Goal: Ask a question

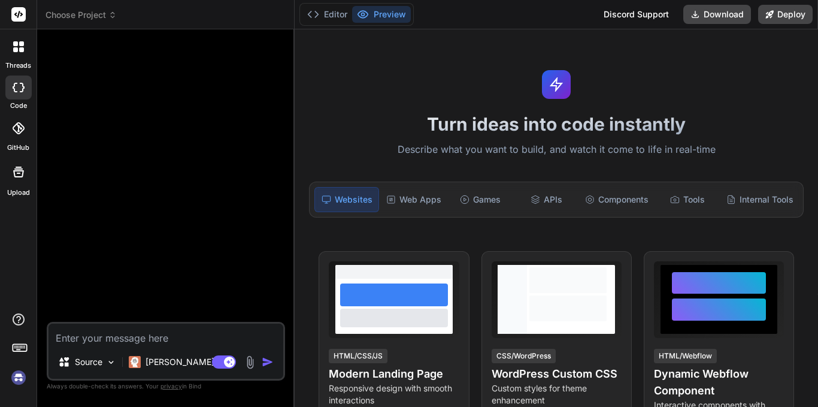
click at [113, 333] on textarea at bounding box center [166, 334] width 235 height 22
type textarea "x"
type textarea "I"
type textarea "x"
type textarea "I'"
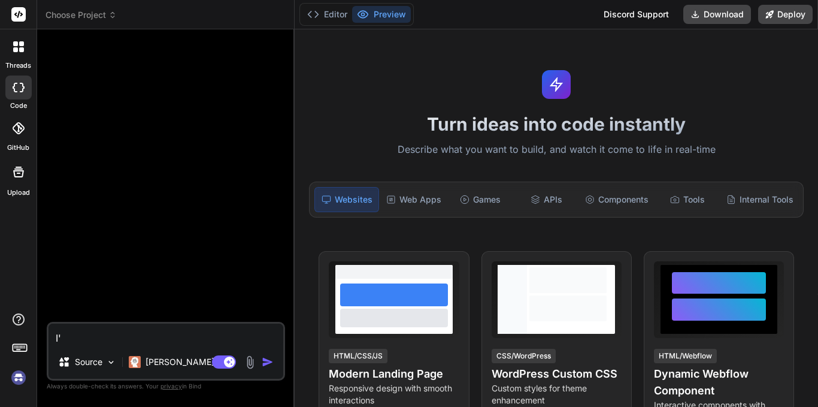
type textarea "x"
type textarea "I'm"
type textarea "x"
type textarea "I'm"
type textarea "x"
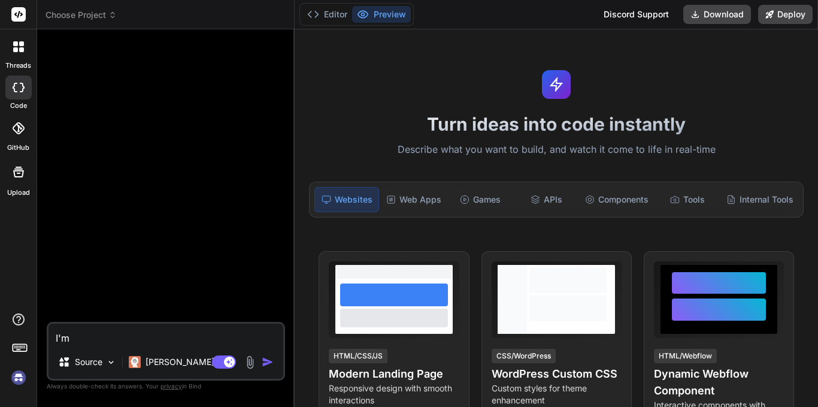
type textarea "I'm m"
type textarea "x"
type textarea "I'm ma"
type textarea "x"
type textarea "I'm mak"
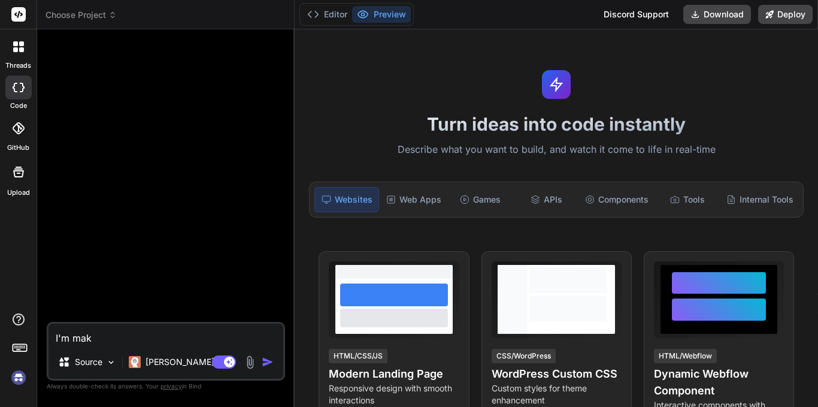
type textarea "x"
type textarea "I'm [PERSON_NAME]"
type textarea "x"
type textarea "I'm makin"
type textarea "x"
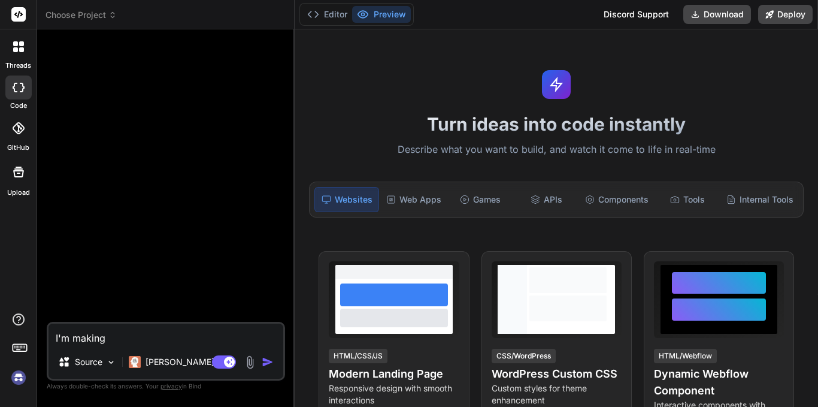
type textarea "I'm making"
type textarea "x"
type textarea "I'm making s"
type textarea "x"
type textarea "I'm making sh"
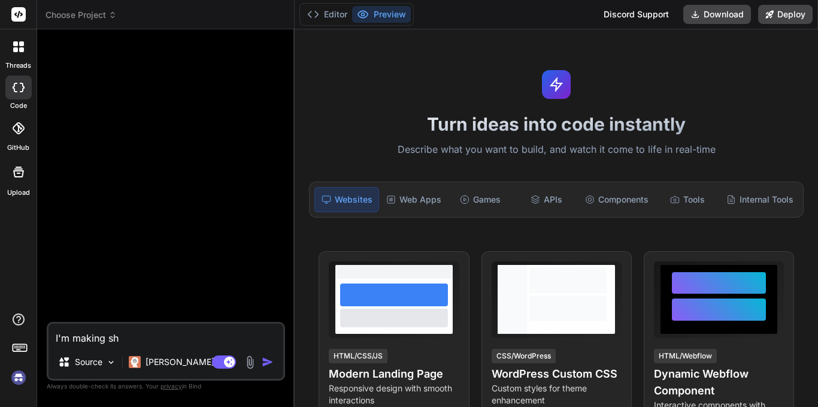
type textarea "x"
type textarea "I'm making sho"
type textarea "x"
type textarea "I'm making shop"
type textarea "x"
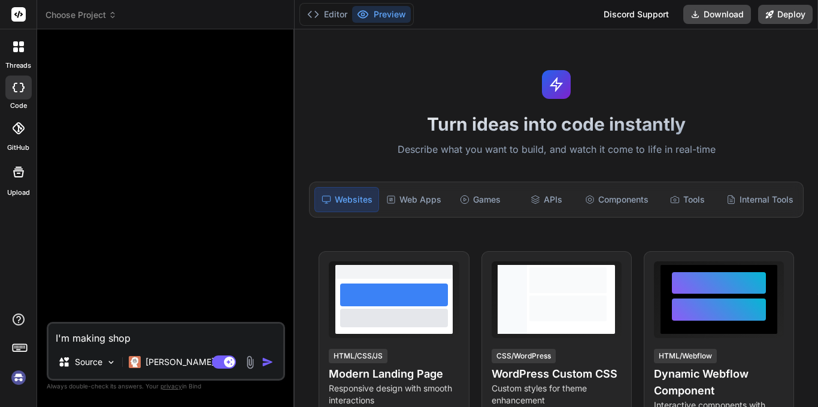
type textarea "I'm making shopi"
type textarea "x"
type textarea "I'm making shopif"
type textarea "x"
type textarea "I'm making shopify"
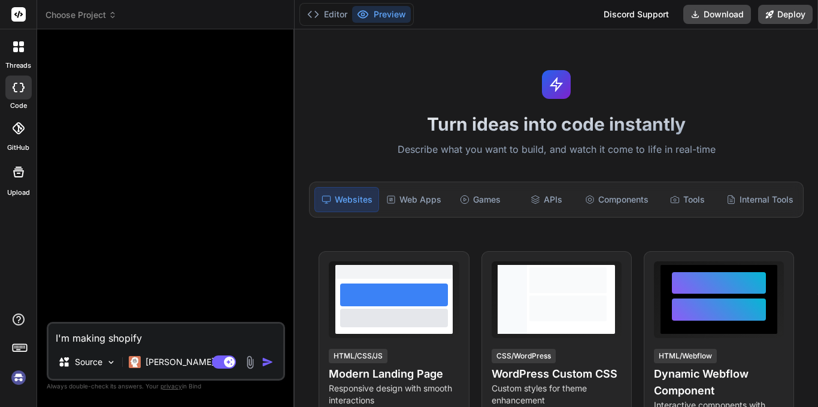
type textarea "x"
type textarea "I'm making shopify"
type textarea "x"
type textarea "I'm making shopify w"
type textarea "x"
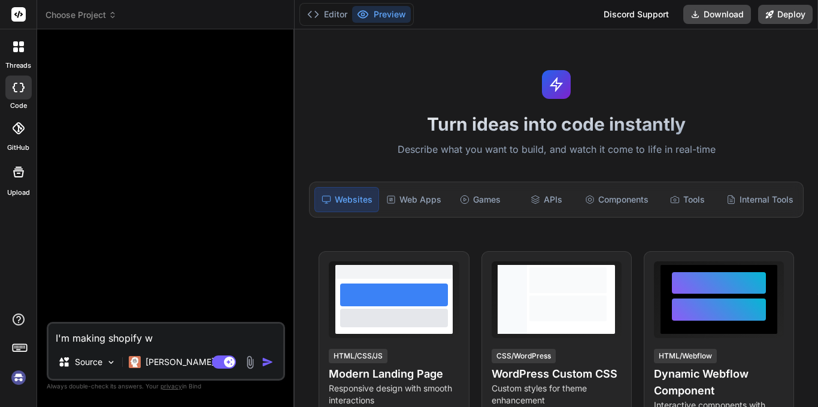
type textarea "I'm making shopify we"
type textarea "x"
type textarea "I'm making shopify web"
type textarea "x"
type textarea "I'm making shopify webs"
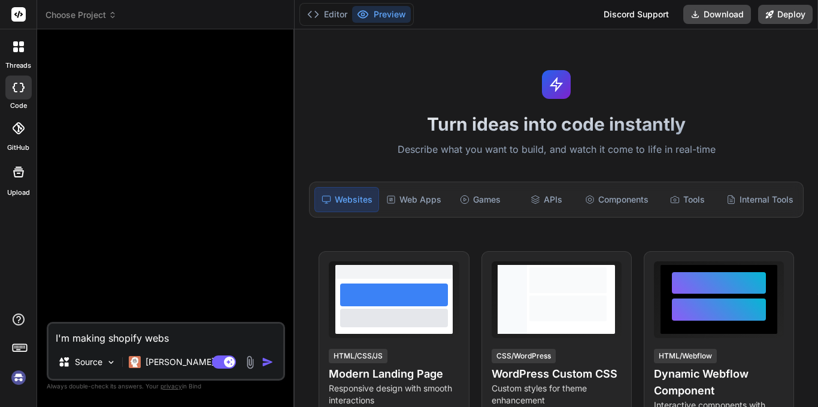
type textarea "x"
type textarea "I'm making shopify websi"
type textarea "x"
type textarea "I'm making shopify websit"
type textarea "x"
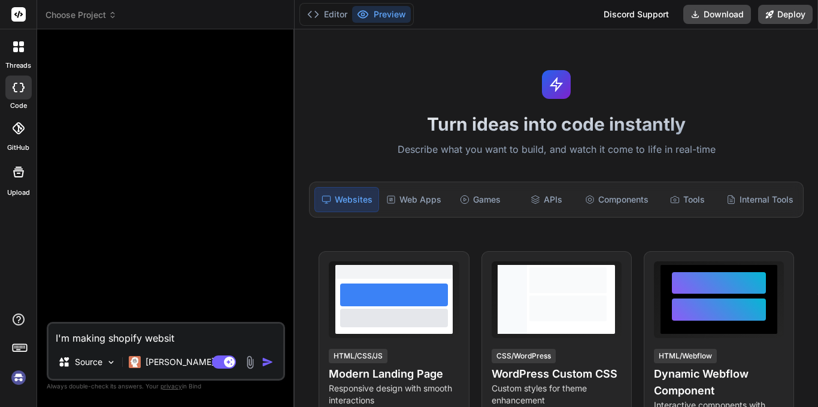
type textarea "I'm making shopify website"
type textarea "x"
type textarea "I'm making shopify website"
type textarea "x"
type textarea "I'm making shopify website a"
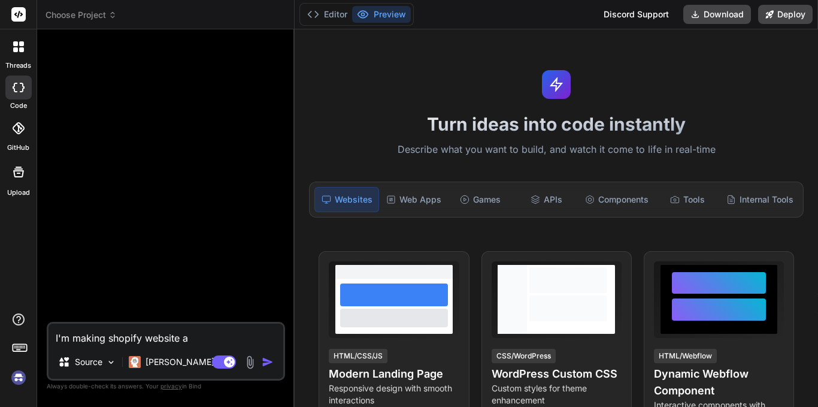
type textarea "x"
type textarea "I'm making shopify website an"
type textarea "x"
type textarea "I'm making shopify website and"
type textarea "x"
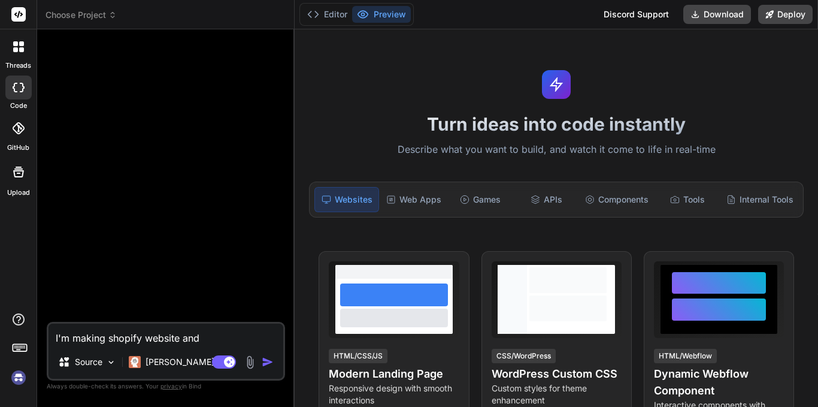
type textarea "I'm making shopify website and"
type textarea "x"
type textarea "I'm making shopify website an"
type textarea "x"
type textarea "I'm making shopify website a"
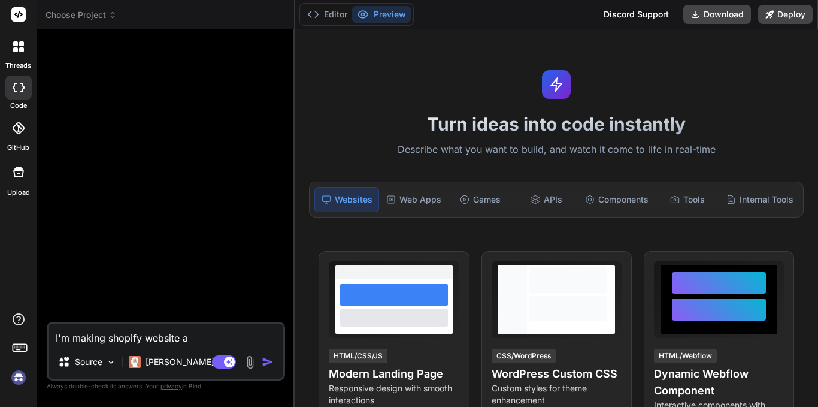
type textarea "x"
type textarea "I'm making shopify website"
type textarea "x"
type textarea "I'm making shopify website"
type textarea "x"
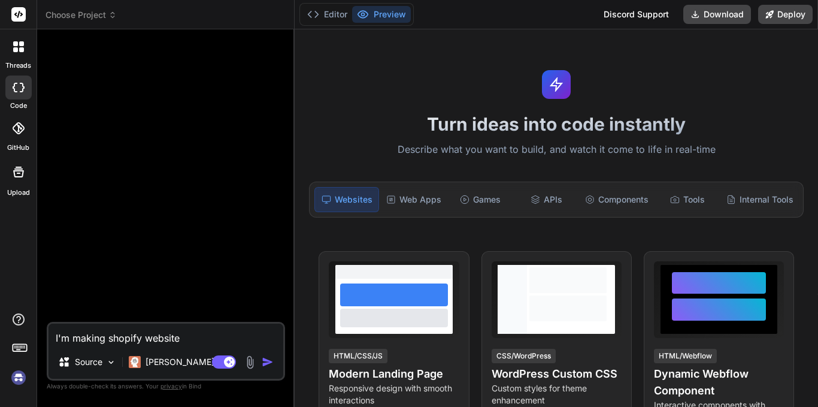
type textarea "I'm making shopify websit"
type textarea "x"
type textarea "I'm making shopify websi"
type textarea "x"
type textarea "I'm making shopify webs"
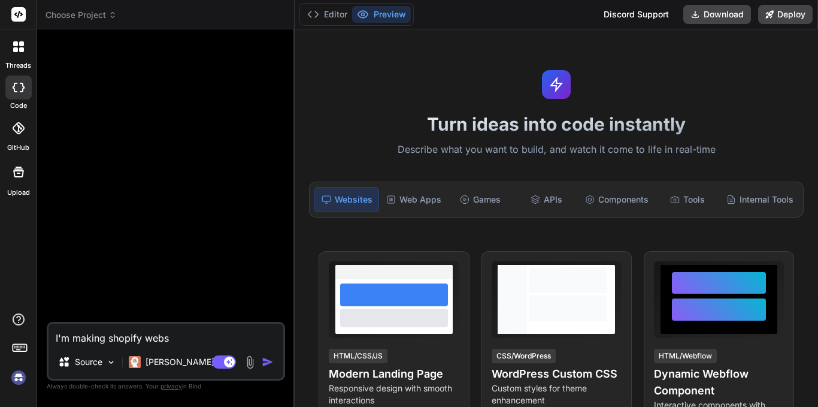
type textarea "x"
type textarea "I'm making shopify web"
type textarea "x"
type textarea "I'm making shopify we"
type textarea "x"
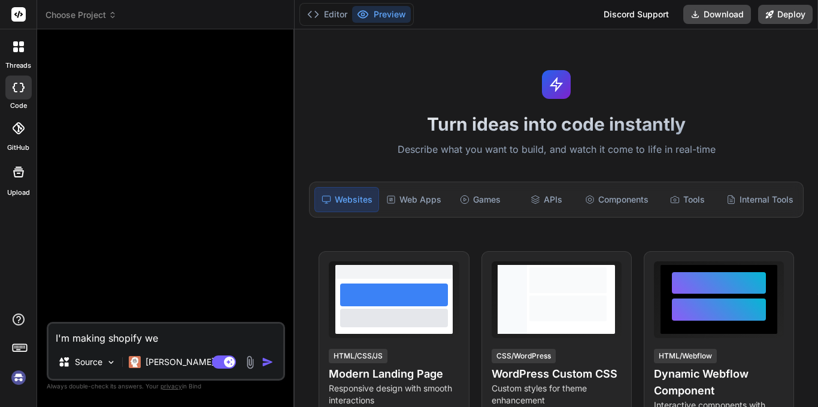
type textarea "I'm making shopify w"
type textarea "x"
type textarea "I'm making shopify"
type textarea "x"
type textarea "I'm making shopify"
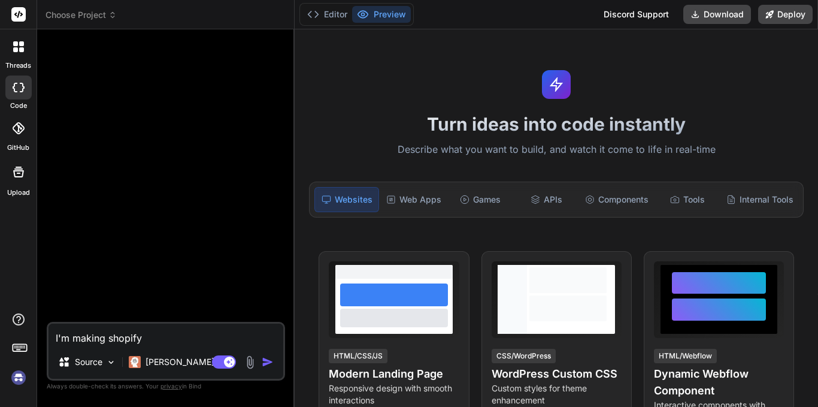
type textarea "x"
type textarea "I'm making shopif"
type textarea "x"
type textarea "I'm making shopi"
type textarea "x"
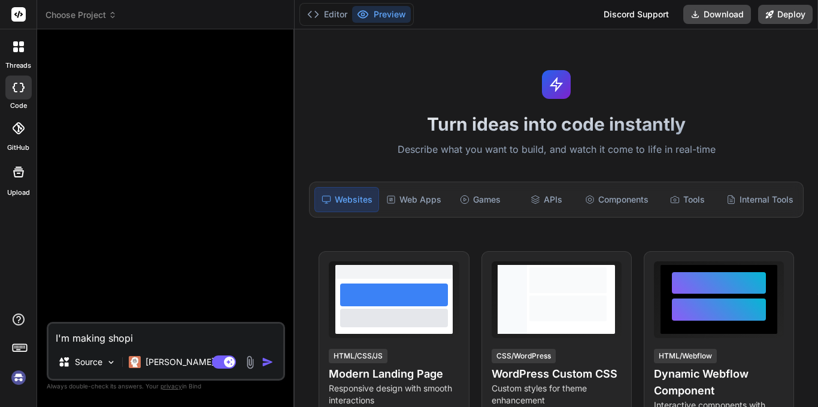
type textarea "I'm making shop"
type textarea "x"
type textarea "I'm making sho"
type textarea "x"
type textarea "I'm making sh"
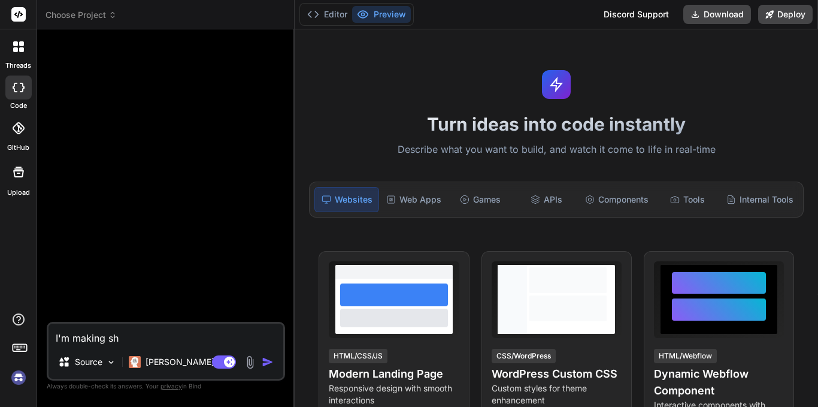
type textarea "x"
type textarea "I'm making s"
type textarea "x"
type textarea "I'm making"
type textarea "x"
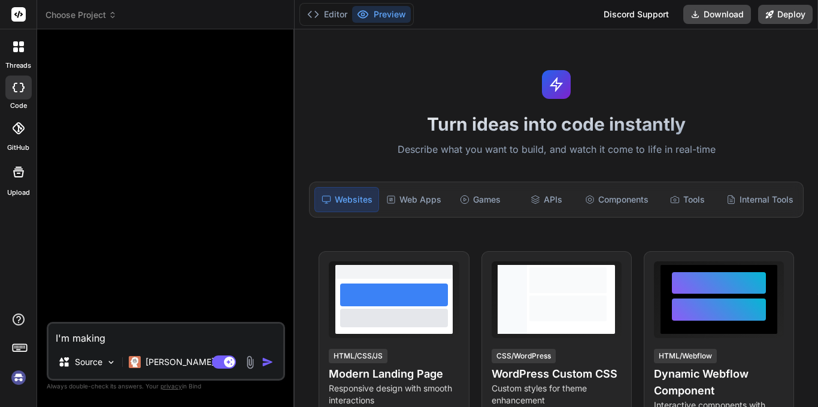
type textarea "I'm making"
type textarea "x"
type textarea "I'm makin"
type textarea "x"
type textarea "I'm [PERSON_NAME]"
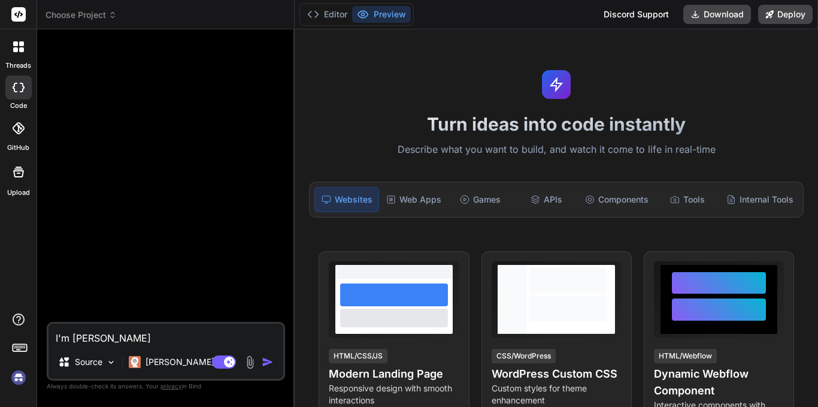
type textarea "x"
type textarea "I'm mak"
type textarea "x"
type textarea "I'm m"
type textarea "x"
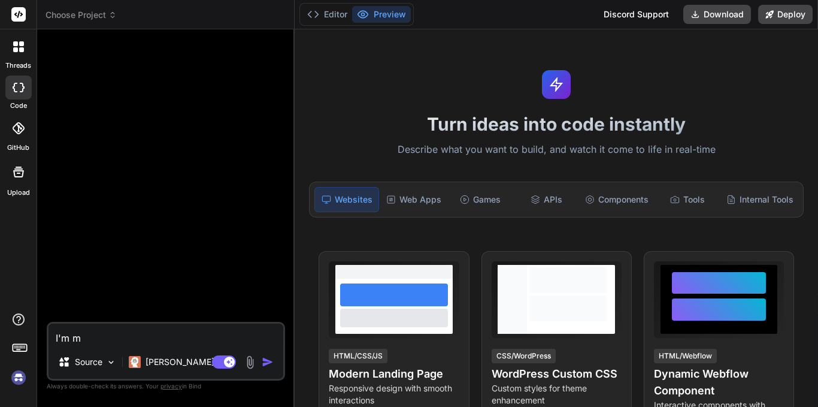
type textarea "I'm"
type textarea "x"
type textarea "I'm"
type textarea "x"
type textarea "I'm"
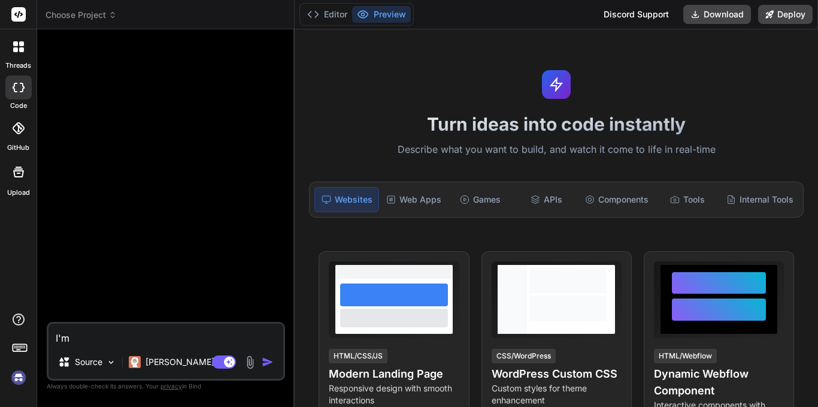
type textarea "x"
type textarea "I'm w"
type textarea "x"
type textarea "I'm wo"
type textarea "x"
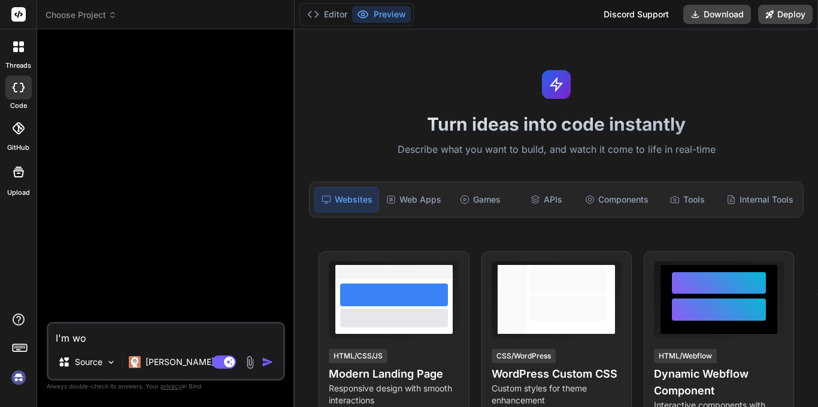
type textarea "I'm wor"
type textarea "x"
type textarea "I'm work"
type textarea "x"
type textarea "I'm worki"
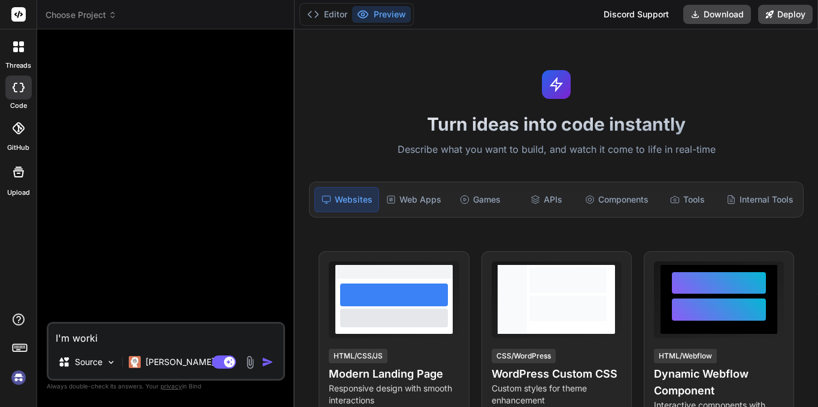
type textarea "x"
type textarea "I'm workin"
type textarea "x"
type textarea "I'm working"
type textarea "x"
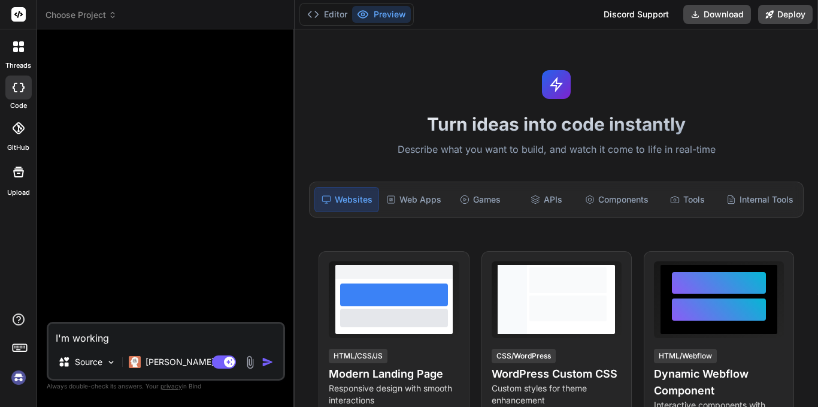
type textarea "I'm working"
type textarea "x"
type textarea "I'm working o"
type textarea "x"
type textarea "I'm working on"
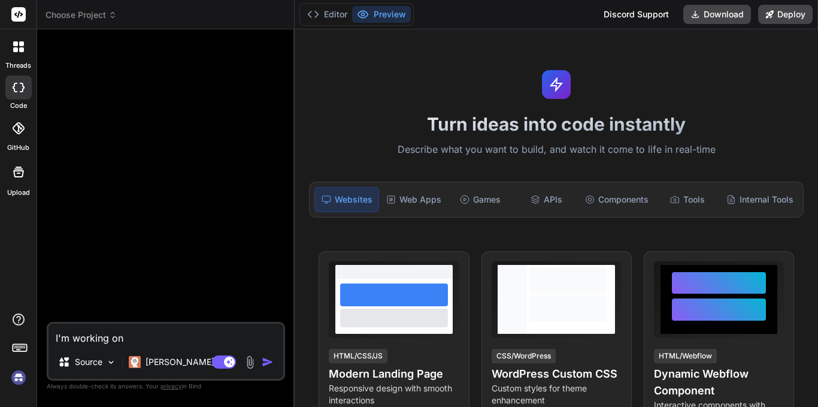
type textarea "x"
type textarea "I'm working on"
type textarea "x"
type textarea "I'm working on s"
type textarea "x"
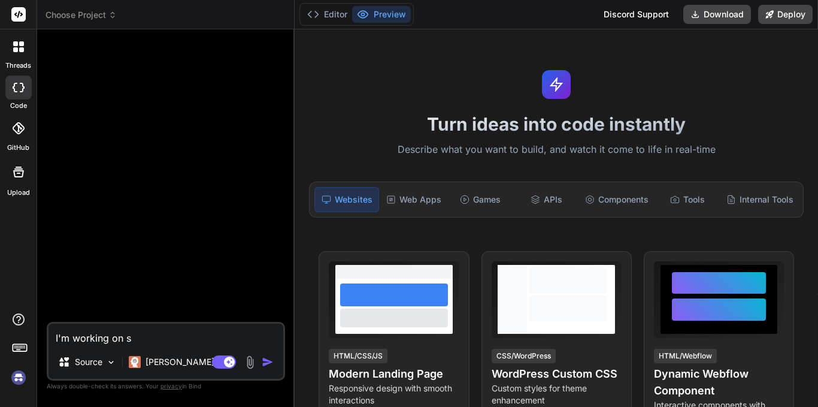
type textarea "I'm working on sh"
type textarea "x"
type textarea "I'm working on sho"
type textarea "x"
type textarea "I'm working on shop"
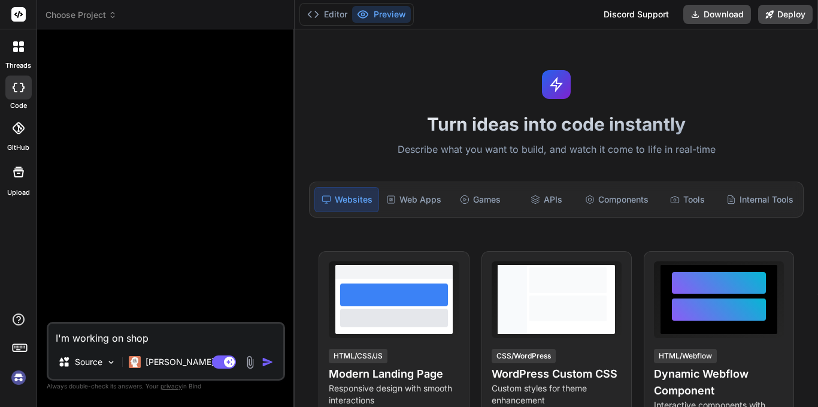
type textarea "x"
type textarea "I'm working on shopi"
type textarea "x"
type textarea "I'm working on shopif"
type textarea "x"
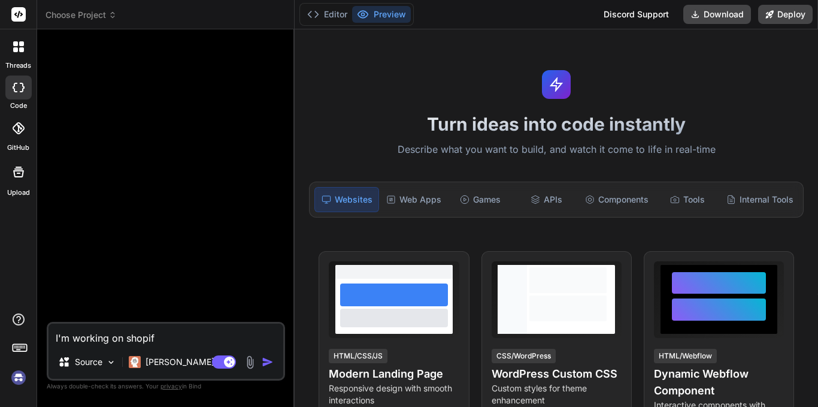
type textarea "I'm working on shopify"
type textarea "x"
type textarea "I'm working on shopify"
type textarea "x"
type textarea "I'm working on shopify e"
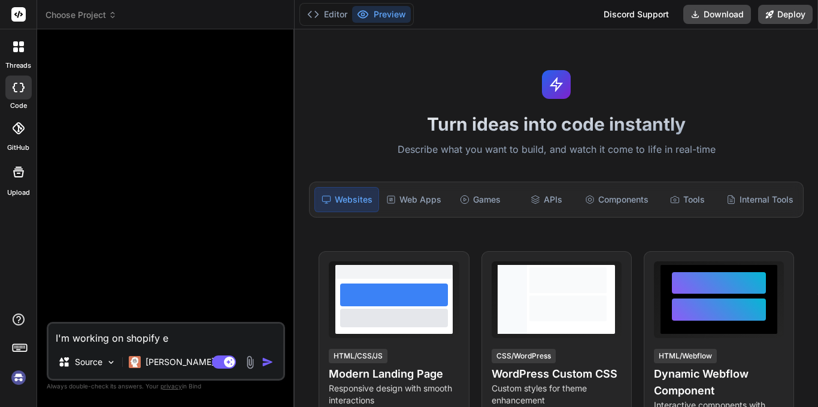
type textarea "x"
type textarea "I'm working on shopify e-"
type textarea "x"
type textarea "I'm working on shopify e-m"
type textarea "x"
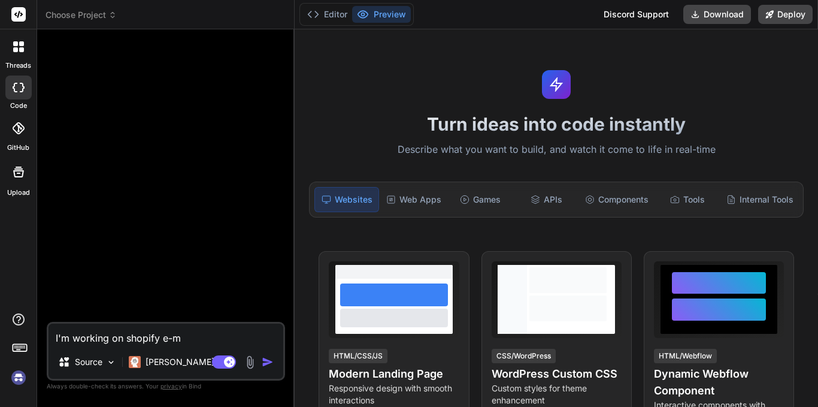
type textarea "I'm working on shopify e-"
type textarea "x"
type textarea "I'm working on shopify e-c"
type textarea "x"
type textarea "I'm working on shopify e-co"
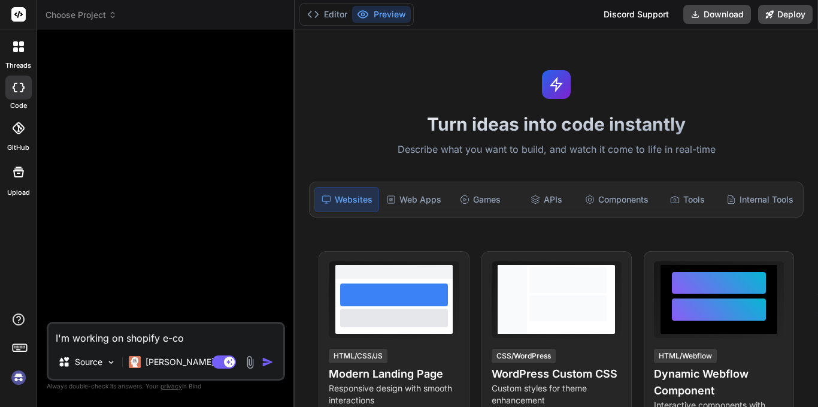
type textarea "x"
type textarea "I'm working on shopify e-com"
type textarea "x"
type textarea "I'm working on shopify e-comm"
type textarea "x"
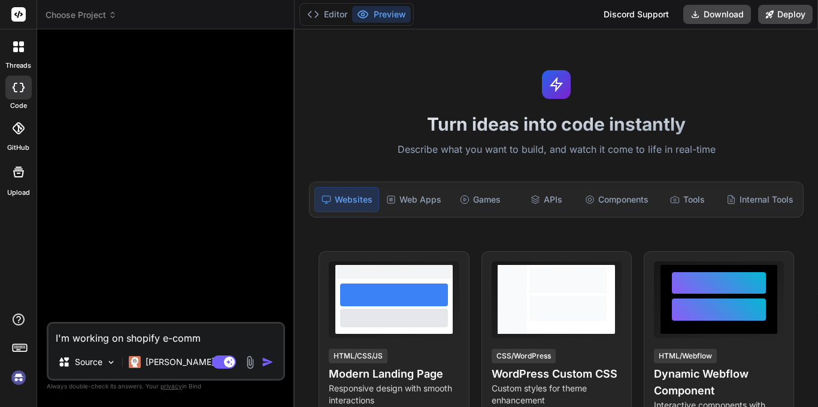
type textarea "I'm working on shopify e-comme"
type textarea "x"
type textarea "I'm working on shopify e-commer"
type textarea "x"
type textarea "I'm working on shopify e-commerc"
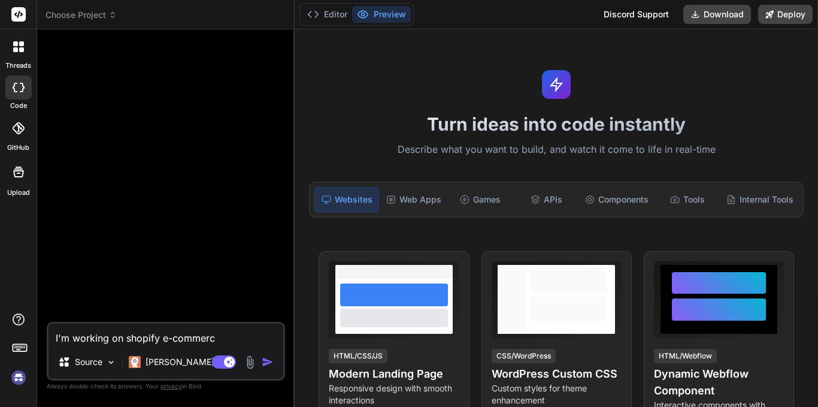
type textarea "x"
type textarea "I'm working on shopify e-commerce"
type textarea "x"
type textarea "I'm working on shopify e-commerce"
type textarea "x"
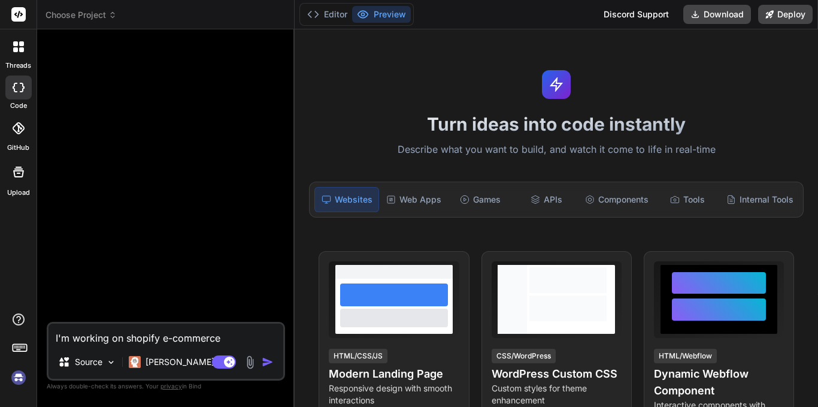
type textarea "I'm working on shopify e-commerce w"
type textarea "x"
type textarea "I'm working on shopify e-commerce we"
type textarea "x"
type textarea "I'm working on shopify e-commerce web"
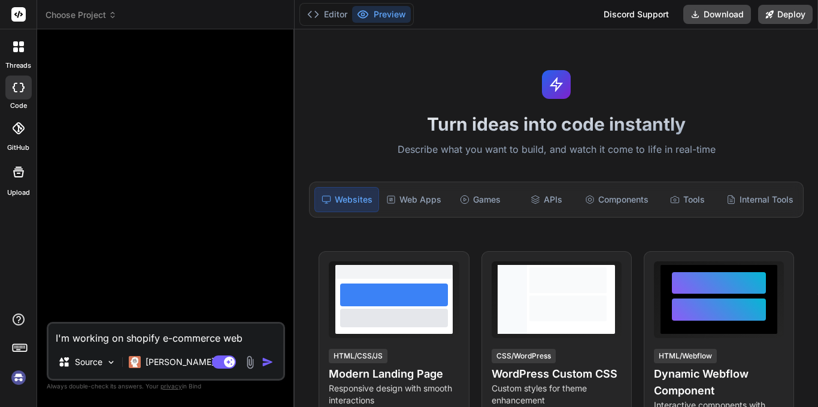
type textarea "x"
type textarea "I'm working on shopify e-commerce webs"
type textarea "x"
type textarea "I'm working on shopify e-commerce websi"
type textarea "x"
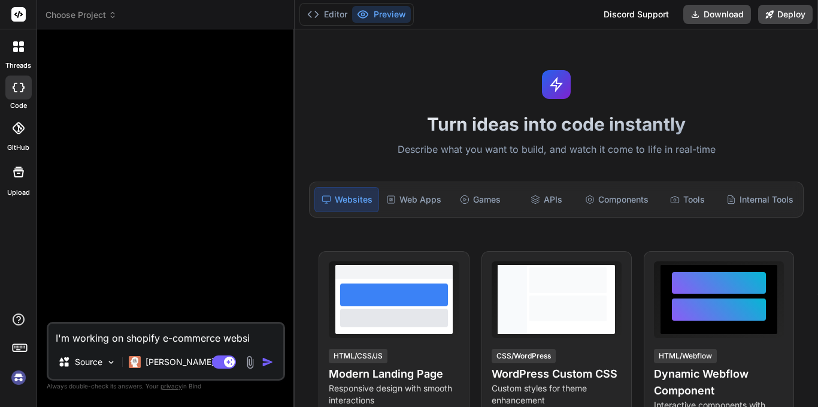
type textarea "I'm working on shopify e-commerce websit"
type textarea "x"
type textarea "I'm working on shopify e-commerce website"
type textarea "x"
type textarea "I'm working on shopify e-commerce website,"
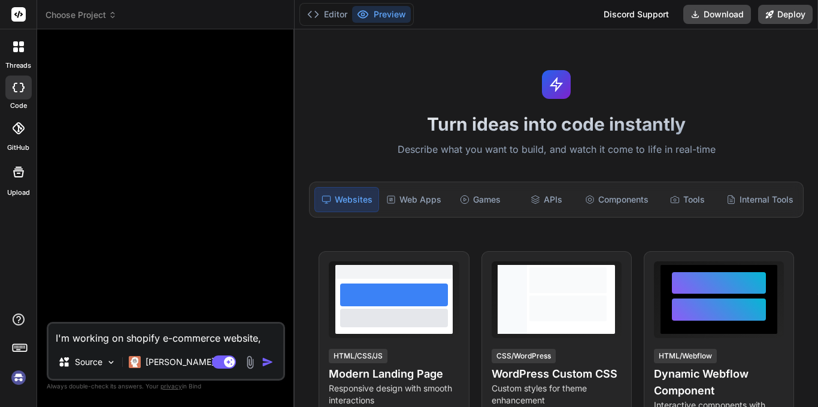
type textarea "x"
type textarea "I'm working on shopify e-commerce website,"
type textarea "x"
type textarea "I'm working on shopify e-commerce website, a"
type textarea "x"
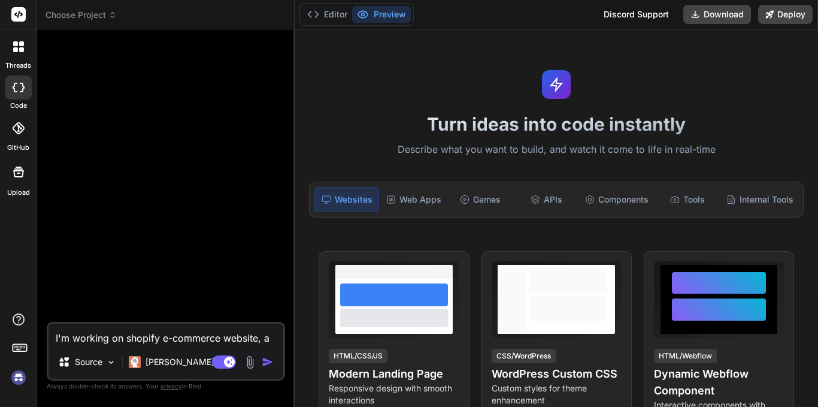
type textarea "I'm working on shopify e-commerce website, an"
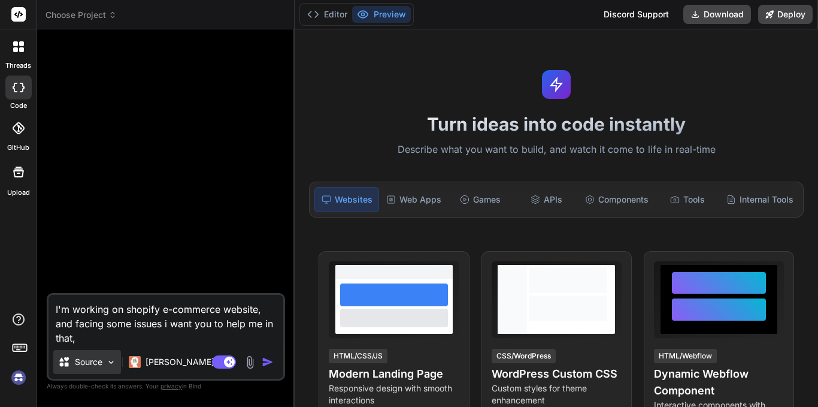
click at [114, 367] on img at bounding box center [111, 362] width 10 height 10
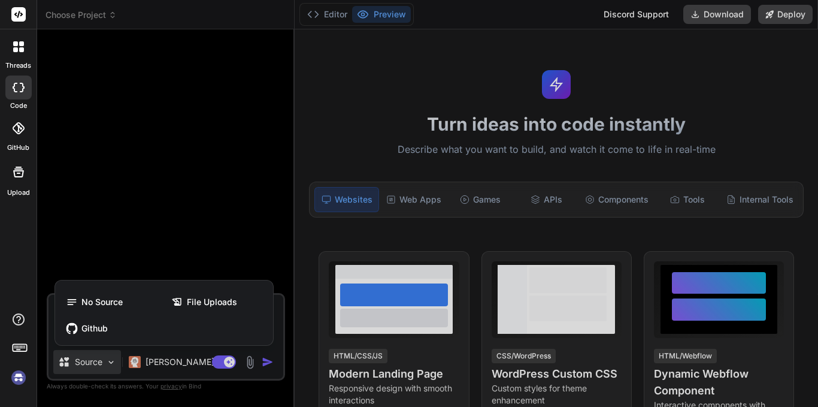
click at [114, 367] on div at bounding box center [409, 203] width 818 height 407
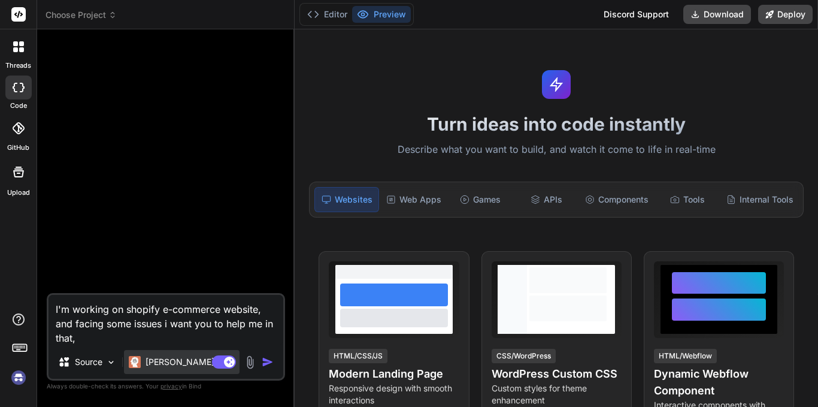
click at [181, 370] on div "[PERSON_NAME] 4 S.." at bounding box center [182, 362] width 116 height 24
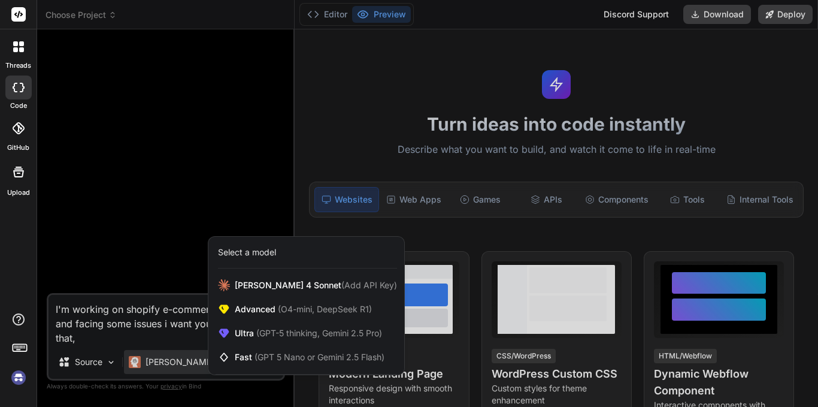
click at [150, 264] on div at bounding box center [409, 203] width 818 height 407
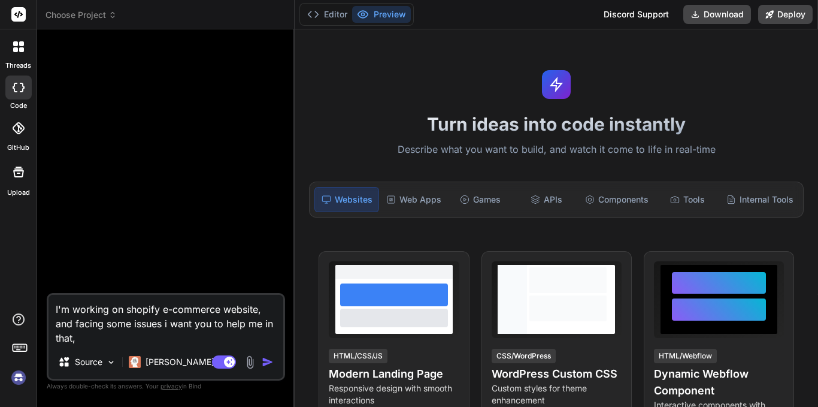
click at [84, 338] on textarea "I'm working on shopify e-commerce website, and facing some issues i want you to…" at bounding box center [166, 320] width 235 height 50
click at [21, 95] on div at bounding box center [18, 87] width 26 height 24
click at [328, 16] on button "Editor" at bounding box center [328, 14] width 50 height 17
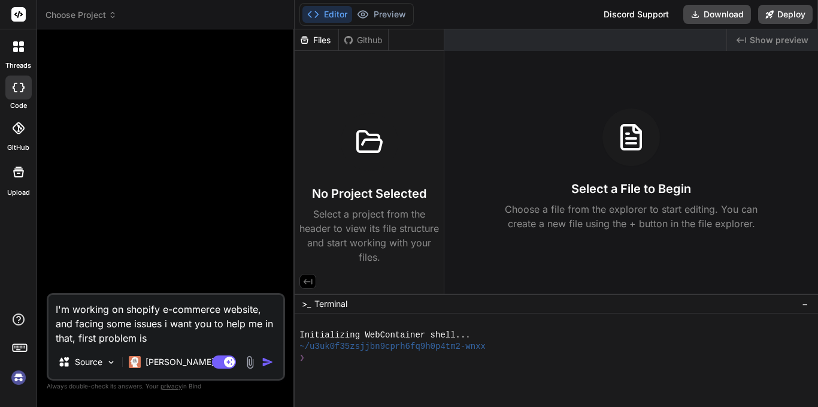
click at [165, 335] on textarea "I'm working on shopify e-commerce website, and facing some issues i want you to…" at bounding box center [166, 320] width 235 height 50
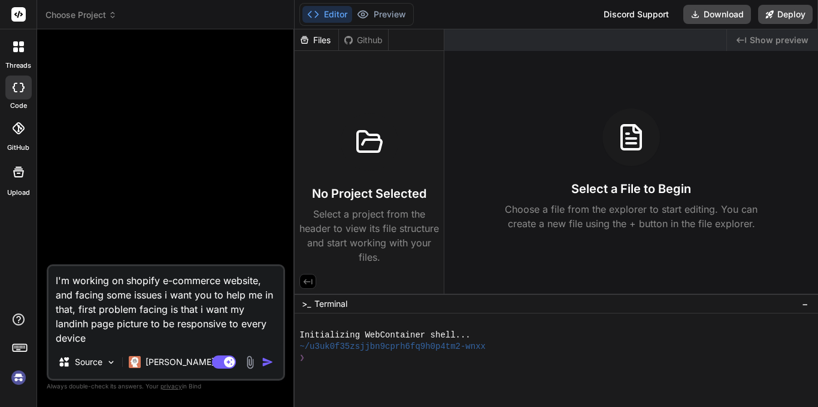
click at [74, 297] on textarea "I'm working on shopify e-commerce website, and facing some issues i want you to…" at bounding box center [166, 305] width 235 height 79
click at [164, 312] on textarea "I'm working on shopify e-commerce website, and I'm facing some issues i want yo…" at bounding box center [166, 305] width 235 height 79
drag, startPoint x: 193, startPoint y: 308, endPoint x: 168, endPoint y: 309, distance: 25.2
click at [168, 309] on textarea "I'm working on shopify e-commerce website, and I'm facing some issues i want yo…" at bounding box center [166, 305] width 235 height 79
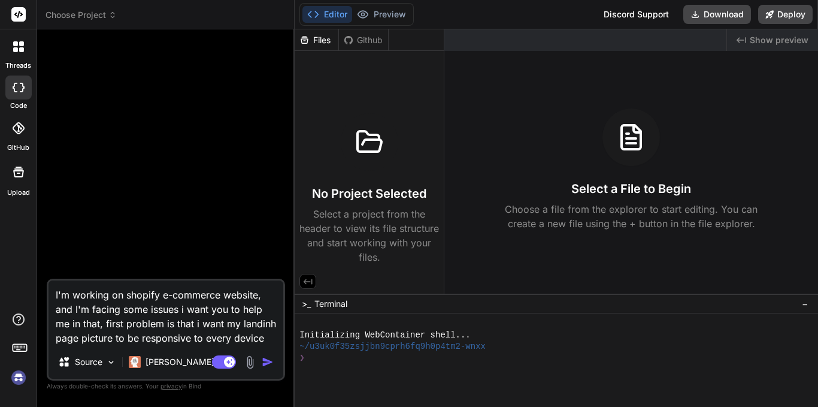
click at [277, 326] on textarea "I'm working on shopify e-commerce website, and I'm facing some issues i want yo…" at bounding box center [166, 312] width 235 height 65
click at [269, 341] on textarea "I'm working on shopify e-commerce website, and I'm facing some issues i want yo…" at bounding box center [166, 312] width 235 height 65
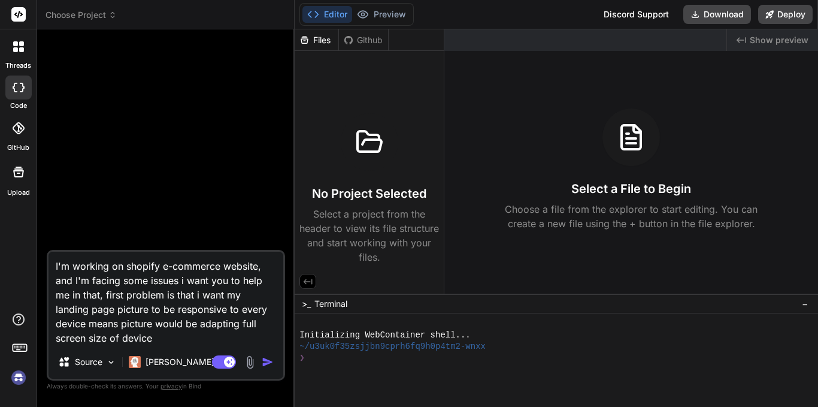
click at [87, 323] on textarea "I'm working on shopify e-commerce website, and I'm facing some issues i want yo…" at bounding box center [166, 298] width 235 height 93
click at [248, 323] on textarea "I'm working on shopify e-commerce website, and I'm facing some issues i want yo…" at bounding box center [166, 298] width 235 height 93
click at [98, 337] on textarea "I'm working on shopify e-commerce website, and I'm facing some issues i want yo…" at bounding box center [166, 298] width 235 height 93
click at [202, 338] on textarea "I'm working on shopify e-commerce website, and I'm facing some issues i want yo…" at bounding box center [166, 298] width 235 height 93
click at [165, 337] on textarea "I'm working on shopify e-commerce website, and I'm facing some issues i want yo…" at bounding box center [166, 298] width 235 height 93
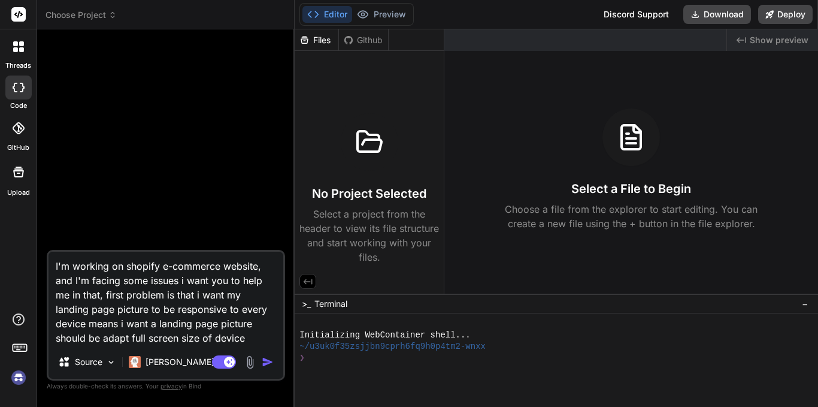
click at [196, 337] on textarea "I'm working on shopify e-commerce website, and I'm facing some issues i want yo…" at bounding box center [166, 298] width 235 height 93
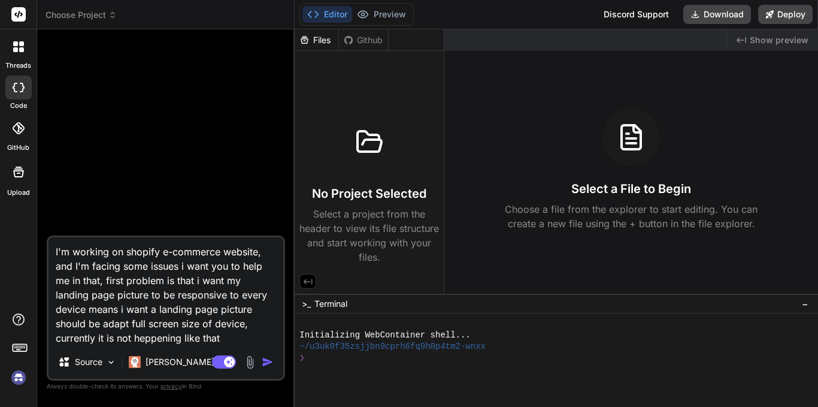
click at [267, 364] on img "button" at bounding box center [268, 362] width 12 height 12
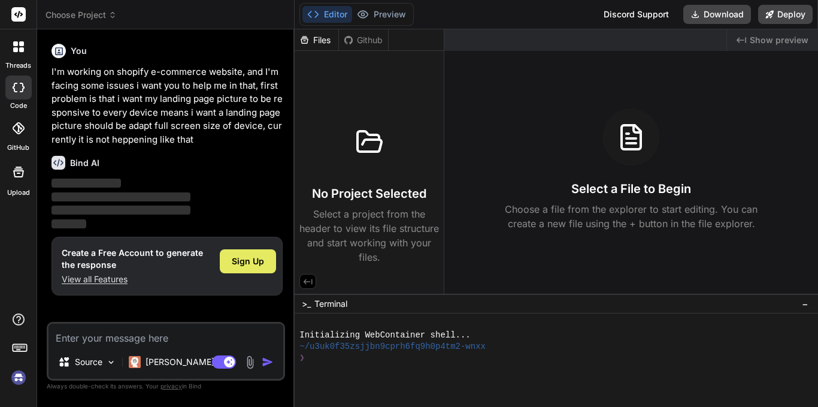
click at [253, 259] on span "Sign Up" at bounding box center [248, 261] width 32 height 12
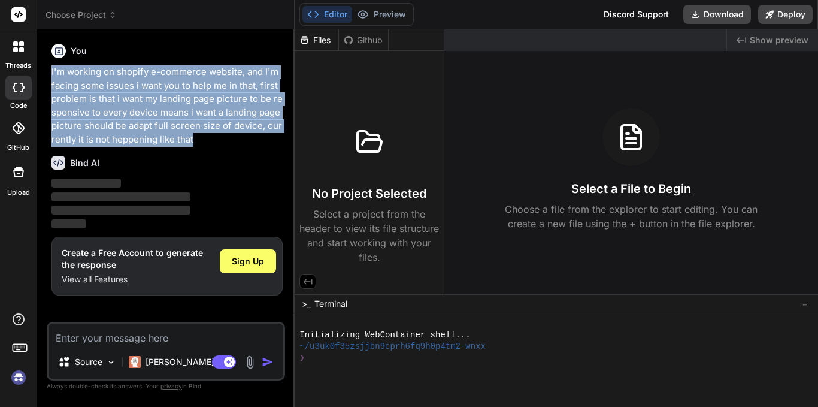
drag, startPoint x: 189, startPoint y: 137, endPoint x: 46, endPoint y: 74, distance: 155.8
click at [46, 74] on div "Bind AI Web Search Created with Pixso. Code Generator You I'm working on shopif…" at bounding box center [166, 217] width 258 height 377
copy p "I'm working on shopify e-commerce website, and I'm facing some issues i want yo…"
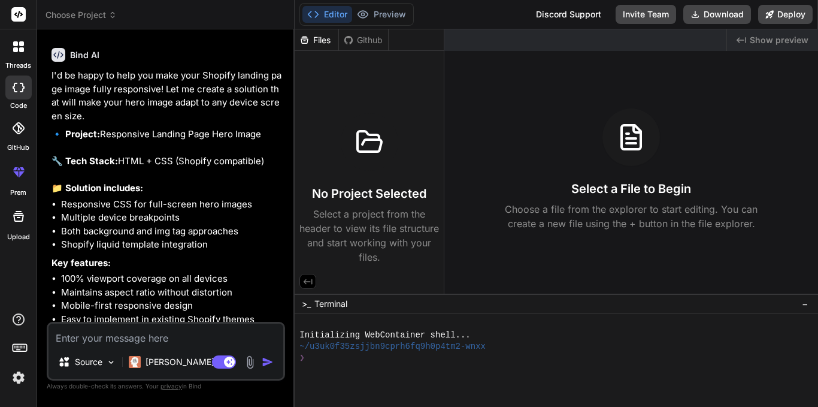
scroll to position [146, 0]
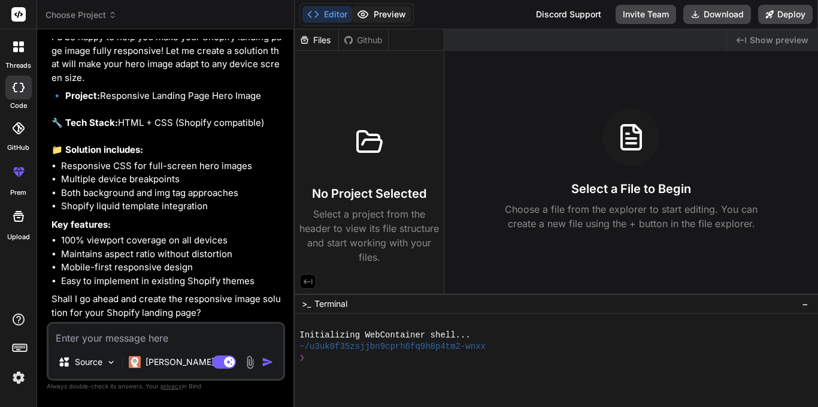
click at [377, 12] on button "Preview" at bounding box center [381, 14] width 59 height 17
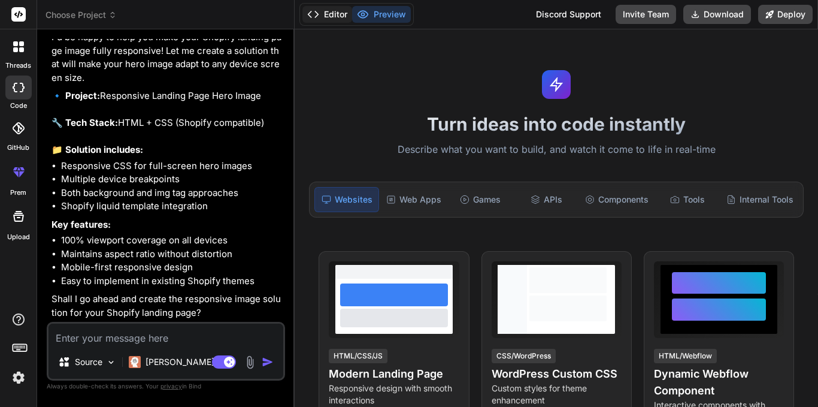
click at [340, 11] on button "Editor" at bounding box center [328, 14] width 50 height 17
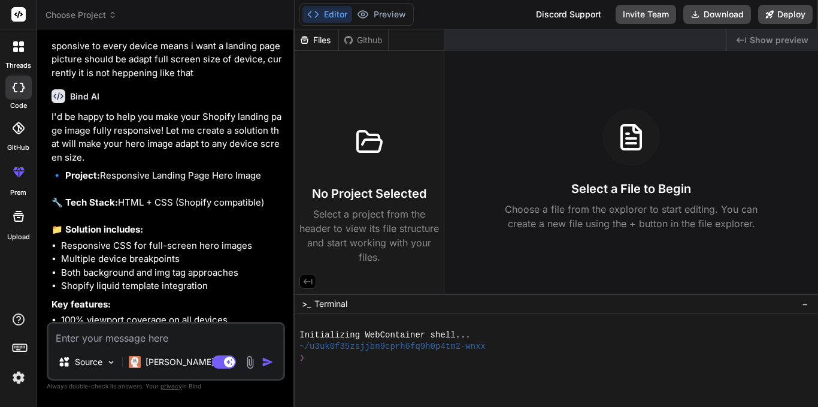
scroll to position [0, 0]
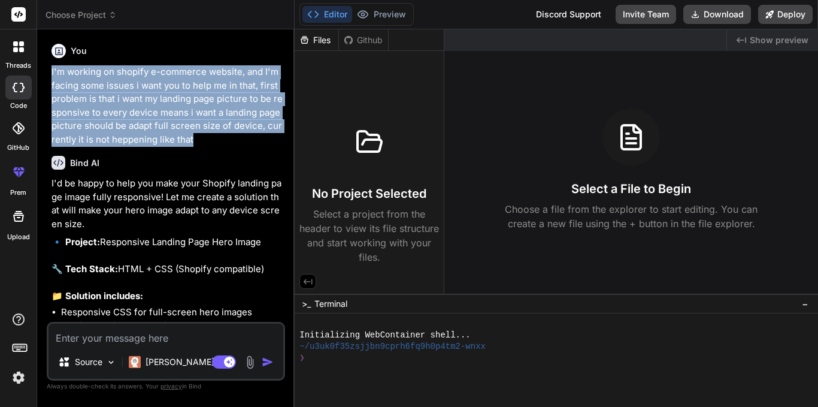
drag, startPoint x: 195, startPoint y: 141, endPoint x: 47, endPoint y: 77, distance: 160.7
click at [47, 77] on div "You I'm working on shopify e-commerce website, and I'm facing some issues i wan…" at bounding box center [166, 222] width 238 height 367
copy p "I'm working on shopify e-commerce website, and I'm facing some issues i want yo…"
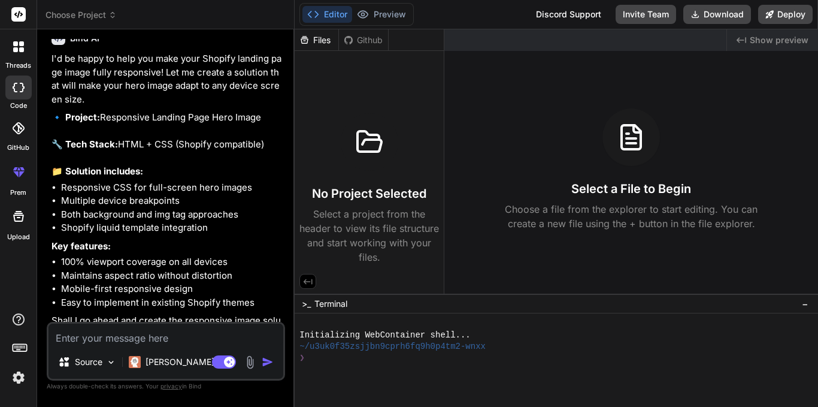
scroll to position [146, 0]
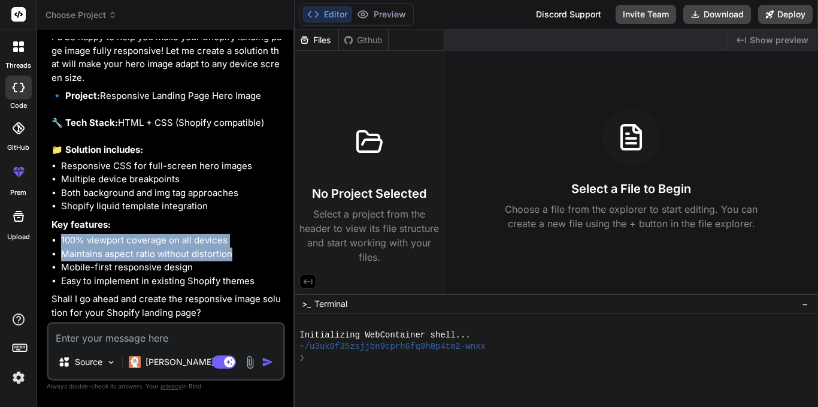
drag, startPoint x: 234, startPoint y: 253, endPoint x: 59, endPoint y: 242, distance: 175.9
click at [59, 242] on ul "100% viewport coverage on all devices Maintains aspect ratio without distortion…" at bounding box center [167, 261] width 231 height 54
copy ul "100% viewport coverage on all devices Maintains aspect ratio without distortion"
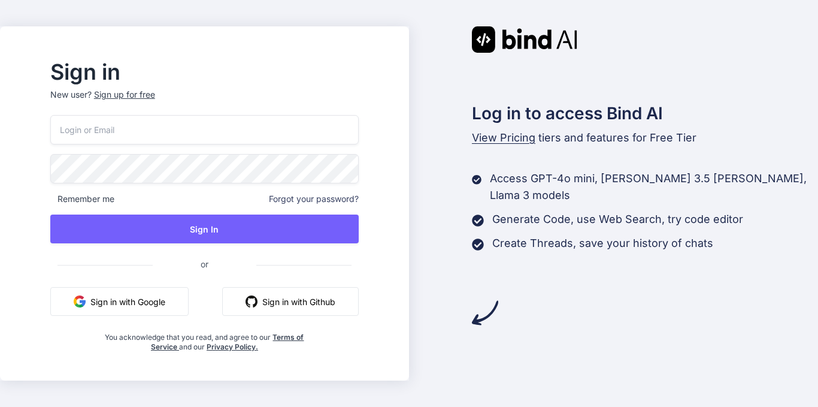
click at [150, 299] on button "Sign in with Google" at bounding box center [119, 301] width 138 height 29
